Goal: Find specific page/section

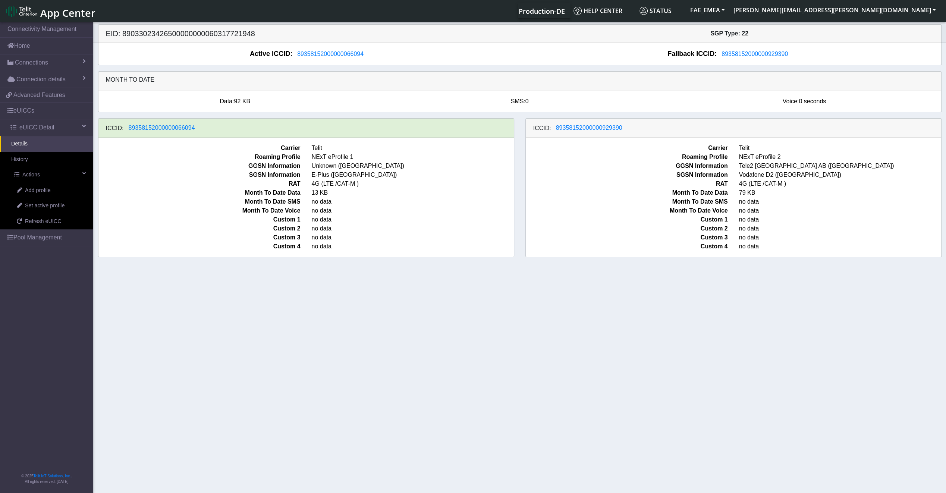
click at [44, 146] on link "Details" at bounding box center [46, 144] width 93 height 16
click at [323, 56] on span "89358152000000066094" at bounding box center [330, 54] width 66 height 6
